Goal: Connect with others: Connect with others

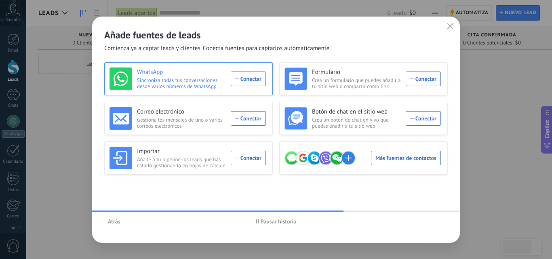
click at [247, 78] on div "WhatsApp Sincroniza todas tus conversaciones desde varios números de WhatsApp. …" at bounding box center [187, 78] width 156 height 23
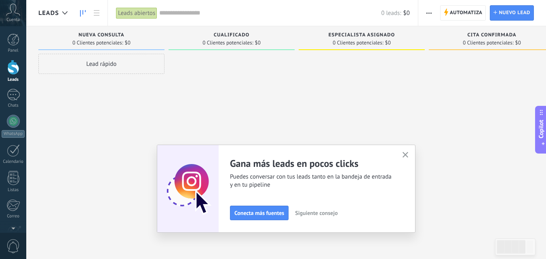
click at [408, 155] on icon "button" at bounding box center [405, 155] width 6 height 6
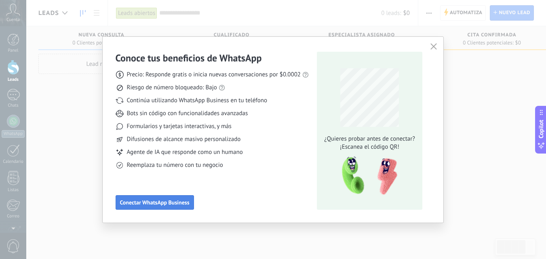
click at [179, 202] on span "Conectar WhatsApp Business" at bounding box center [154, 203] width 69 height 6
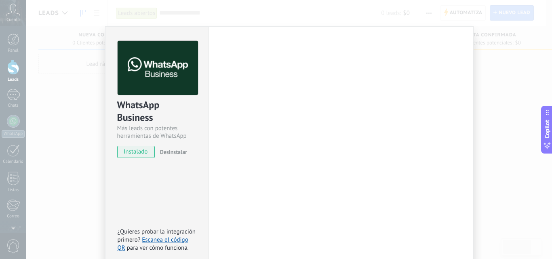
click at [140, 153] on span "instalado" at bounding box center [136, 152] width 37 height 12
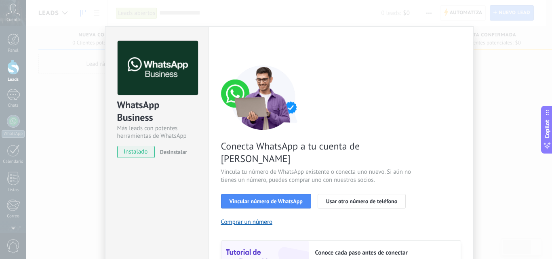
click at [86, 115] on div "WhatsApp Business Más leads con potentes herramientas de WhatsApp instalado Des…" at bounding box center [289, 129] width 526 height 259
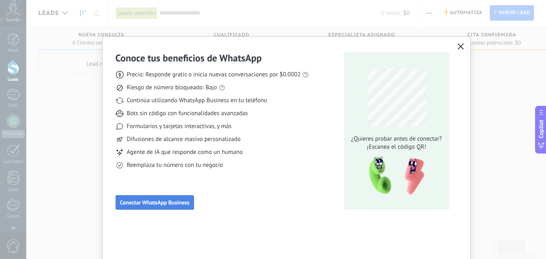
click at [164, 208] on button "Conectar WhatsApp Business" at bounding box center [155, 202] width 78 height 15
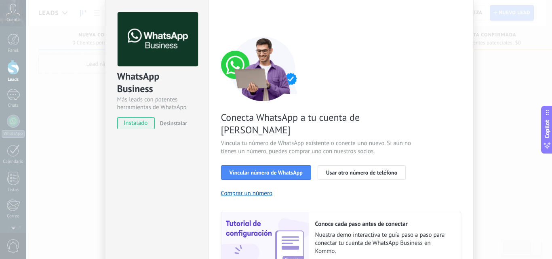
scroll to position [40, 0]
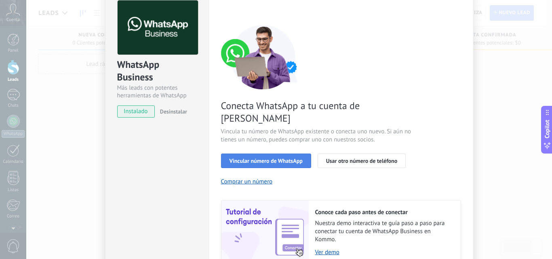
click at [287, 158] on span "Vincular número de WhatsApp" at bounding box center [266, 161] width 73 height 6
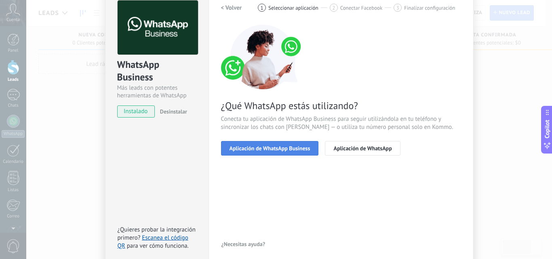
click at [291, 146] on span "Aplicación de WhatsApp Business" at bounding box center [270, 148] width 81 height 6
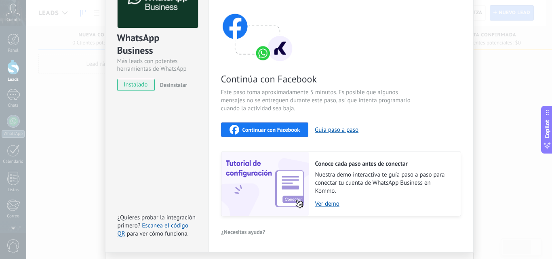
scroll to position [81, 0]
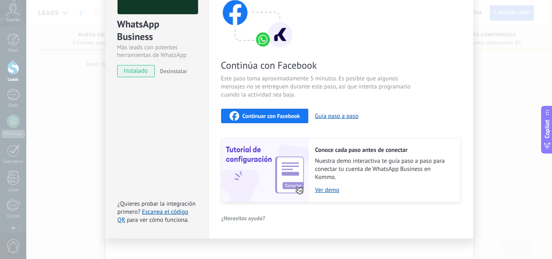
click at [257, 119] on span "Continuar con Facebook" at bounding box center [271, 116] width 58 height 6
